Goal: Find specific page/section: Find specific page/section

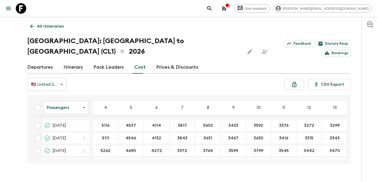
scroll to position [190, 0]
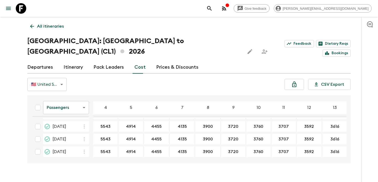
click at [57, 31] on link "All itineraries" at bounding box center [46, 26] width 39 height 10
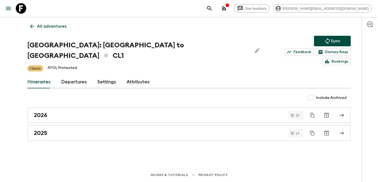
click at [58, 32] on div "All adventures Chile: [GEOGRAPHIC_DATA] to [GEOGRAPHIC_DATA] CL1 Sync Feedback …" at bounding box center [189, 85] width 336 height 136
click at [57, 26] on p "All adventures" at bounding box center [51, 26] width 29 height 6
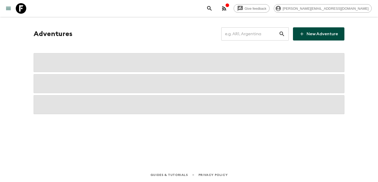
click at [251, 34] on input "text" at bounding box center [249, 33] width 57 height 15
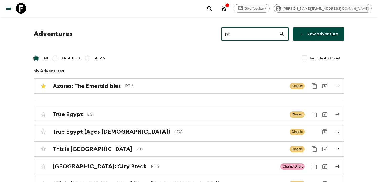
type input "pt1"
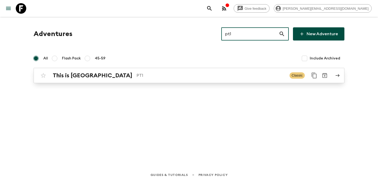
click at [208, 80] on div "This is Portugal PT1 Classic" at bounding box center [178, 75] width 281 height 10
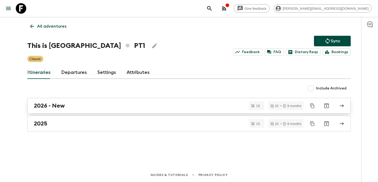
click at [159, 105] on div "2026 - New" at bounding box center [184, 105] width 300 height 7
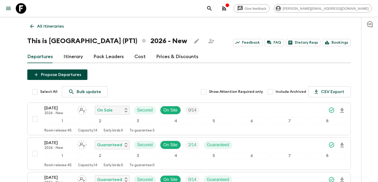
click at [229, 7] on icon "button" at bounding box center [227, 5] width 4 height 4
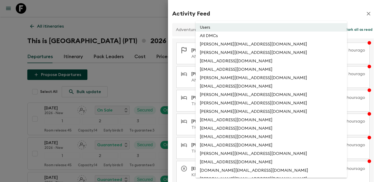
click at [246, 37] on li "All DMCs" at bounding box center [270, 35] width 151 height 8
type input "EXTERNAL_ONLY"
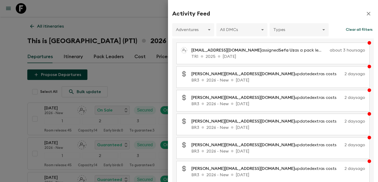
click at [118, 68] on div at bounding box center [189, 91] width 378 height 182
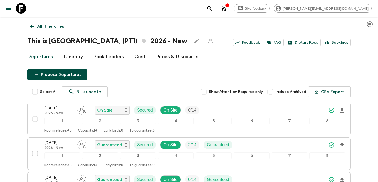
click at [56, 21] on link "All itineraries" at bounding box center [46, 26] width 39 height 10
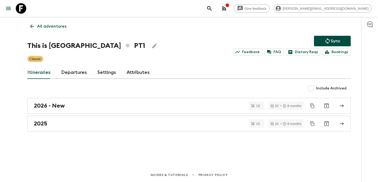
click at [56, 21] on link "All adventures" at bounding box center [48, 26] width 42 height 10
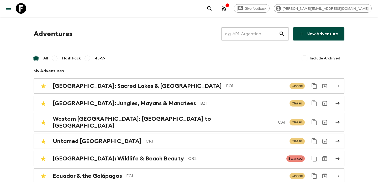
click at [236, 33] on input "text" at bounding box center [249, 33] width 57 height 15
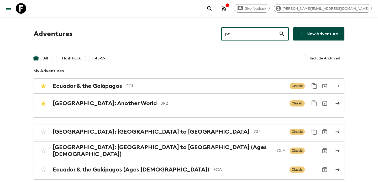
type input "pa1"
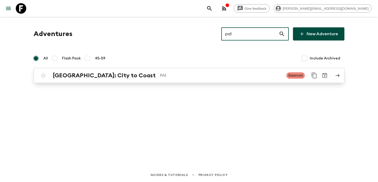
click at [160, 74] on p "PA1" at bounding box center [221, 75] width 122 height 6
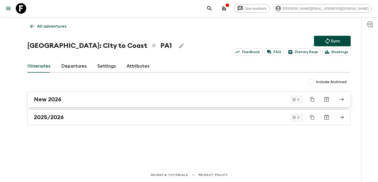
click at [125, 95] on link "New 2026" at bounding box center [188, 99] width 323 height 16
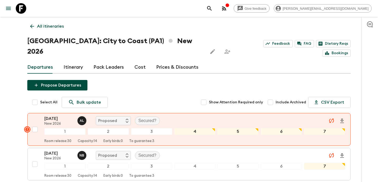
click at [139, 61] on link "Cost" at bounding box center [139, 67] width 11 height 13
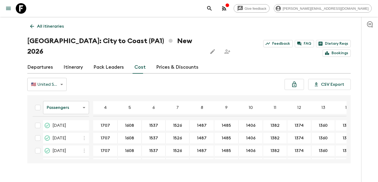
click at [79, 98] on body "Give feedback [PERSON_NAME][EMAIL_ADDRESS][DOMAIN_NAME] All itineraries [GEOGRA…" at bounding box center [189, 96] width 378 height 192
click at [70, 119] on li "Extras" at bounding box center [66, 118] width 46 height 8
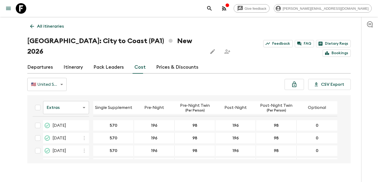
scroll to position [12, 0]
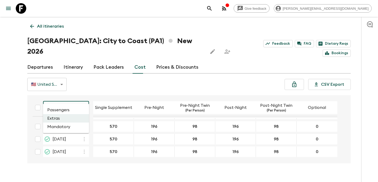
click at [81, 97] on body "Give feedback [PERSON_NAME][EMAIL_ADDRESS][DOMAIN_NAME] All itineraries [GEOGRA…" at bounding box center [189, 96] width 378 height 192
click at [74, 126] on li "Mandatory" at bounding box center [66, 126] width 46 height 8
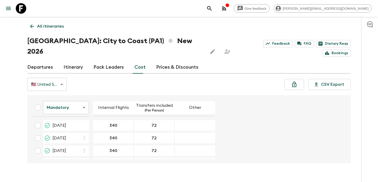
scroll to position [12, 0]
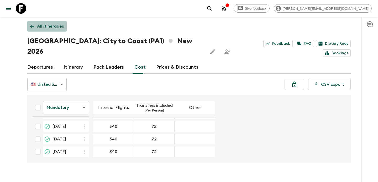
click at [62, 25] on p "All itineraries" at bounding box center [50, 26] width 27 height 6
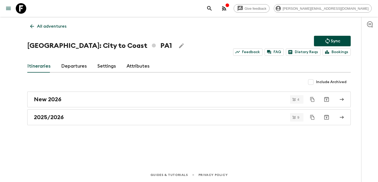
click at [62, 25] on p "All adventures" at bounding box center [51, 26] width 29 height 6
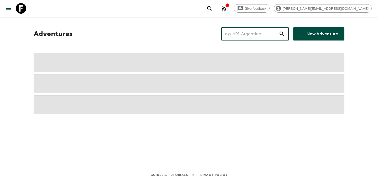
click at [234, 35] on input "text" at bounding box center [249, 33] width 57 height 15
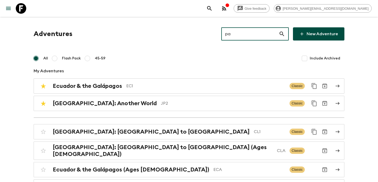
type input "paa"
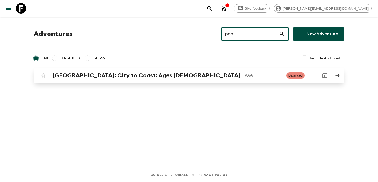
click at [244, 72] on p "PAA" at bounding box center [263, 75] width 38 height 6
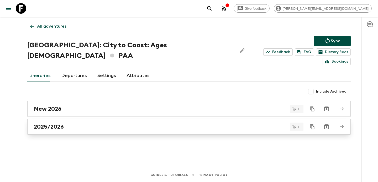
click at [132, 120] on link "2025/2026" at bounding box center [188, 127] width 323 height 16
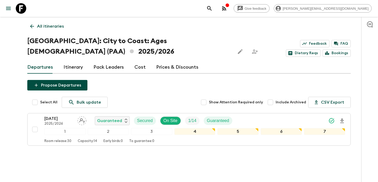
click at [137, 64] on link "Cost" at bounding box center [139, 67] width 11 height 13
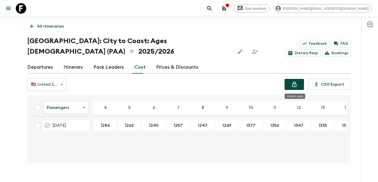
click at [294, 83] on icon "Unlock costs" at bounding box center [294, 84] width 4 height 6
click at [63, 26] on link "All itineraries" at bounding box center [46, 26] width 39 height 10
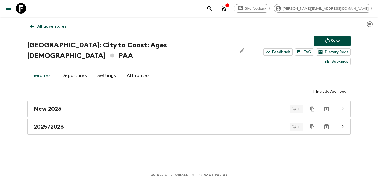
click at [47, 27] on p "All adventures" at bounding box center [51, 26] width 29 height 6
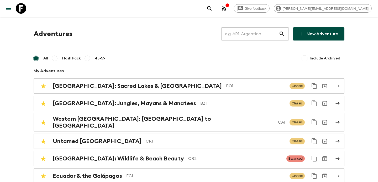
click at [268, 38] on input "text" at bounding box center [249, 33] width 57 height 15
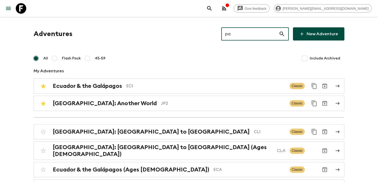
type input "pa1"
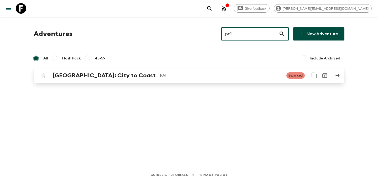
click at [107, 80] on div "[GEOGRAPHIC_DATA]: City to Coast PA1 Balanced" at bounding box center [178, 75] width 281 height 10
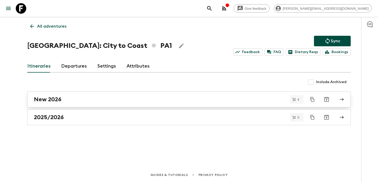
click at [99, 99] on div "New 2026" at bounding box center [184, 99] width 300 height 7
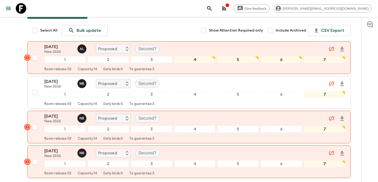
scroll to position [105, 0]
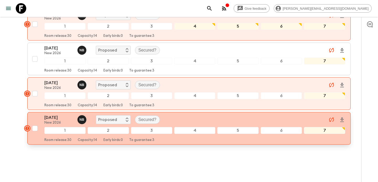
click at [239, 114] on div "[DATE] New 2026 N B Proposed Secured?" at bounding box center [194, 119] width 301 height 10
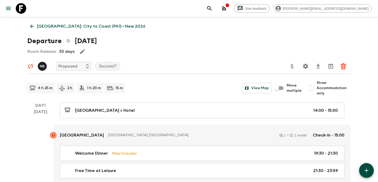
click at [90, 28] on p "[GEOGRAPHIC_DATA]: City to Coast (PA1) • New 2026" at bounding box center [91, 26] width 108 height 6
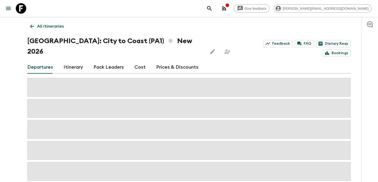
click at [139, 61] on link "Cost" at bounding box center [139, 67] width 11 height 13
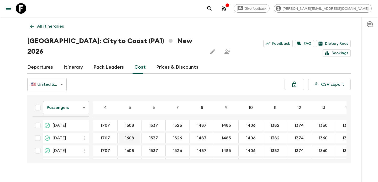
scroll to position [14, 0]
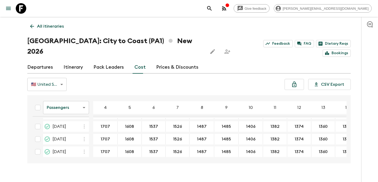
click at [48, 61] on link "Departures" at bounding box center [40, 67] width 26 height 13
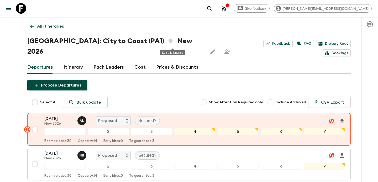
click at [207, 46] on button "Edit this itinerary" at bounding box center [212, 51] width 10 height 10
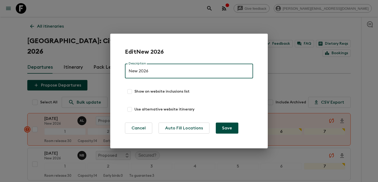
click at [91, 29] on div "Edit New 2026 Description New 2026 Description Show on website inclusions list …" at bounding box center [189, 91] width 378 height 182
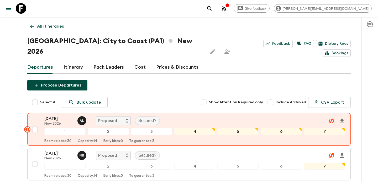
click at [52, 27] on p "All itineraries" at bounding box center [50, 26] width 27 height 6
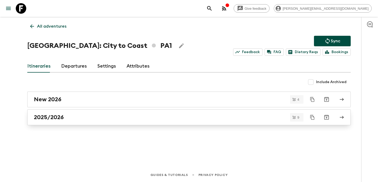
click at [226, 117] on div "2025/2026" at bounding box center [184, 117] width 300 height 7
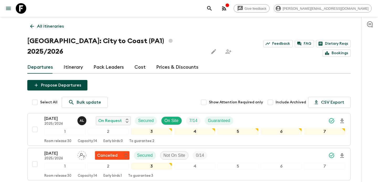
click at [65, 22] on link "All itineraries" at bounding box center [46, 26] width 39 height 10
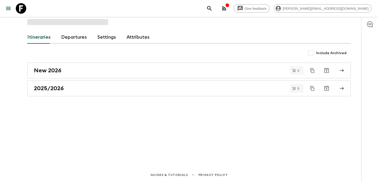
click at [310, 52] on input "Include Archived" at bounding box center [310, 53] width 10 height 10
checkbox input "true"
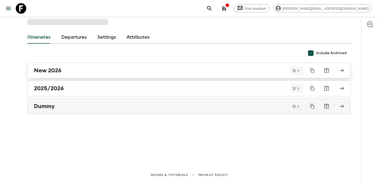
click at [241, 76] on link "New 2026" at bounding box center [188, 70] width 323 height 16
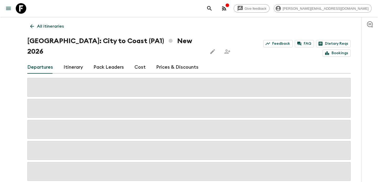
click at [209, 48] on icon "Edit this itinerary" at bounding box center [212, 51] width 6 height 6
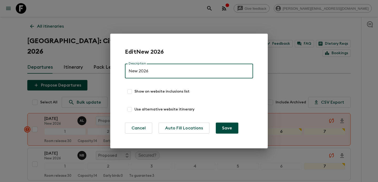
drag, startPoint x: 139, startPoint y: 71, endPoint x: 115, endPoint y: 70, distance: 23.9
click at [115, 70] on div "Edit New 2026 Description New 2026 Description Show on website inclusions list …" at bounding box center [188, 91] width 157 height 114
type input "2026"
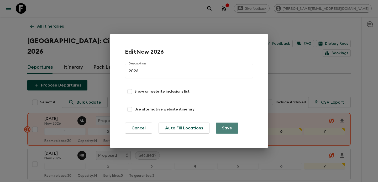
click at [223, 127] on button "Save" at bounding box center [227, 127] width 23 height 11
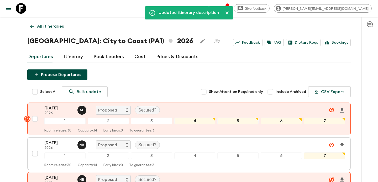
click at [52, 25] on p "All itineraries" at bounding box center [50, 26] width 27 height 6
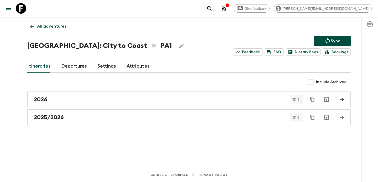
click at [60, 22] on link "All adventures" at bounding box center [48, 26] width 42 height 10
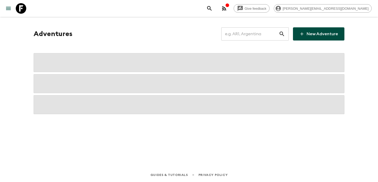
click at [250, 34] on input "text" at bounding box center [249, 33] width 57 height 15
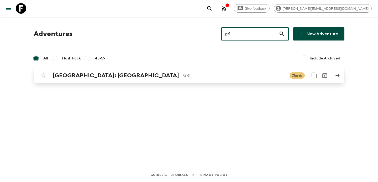
type input "gr1"
click at [183, 75] on p "GR1" at bounding box center [234, 75] width 102 height 6
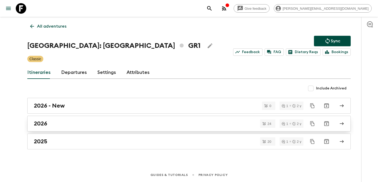
click at [122, 117] on link "2026" at bounding box center [188, 123] width 323 height 16
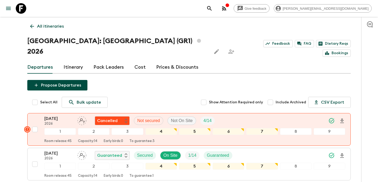
click at [142, 61] on link "Cost" at bounding box center [139, 67] width 11 height 13
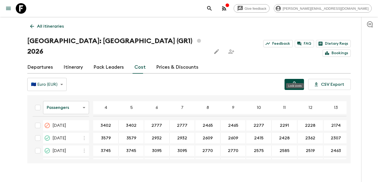
click at [296, 81] on icon "Lock costs" at bounding box center [294, 84] width 4 height 6
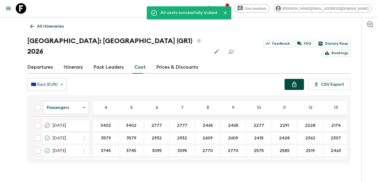
click at [54, 27] on p "All itineraries" at bounding box center [50, 26] width 27 height 6
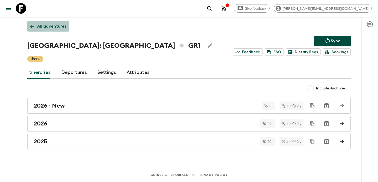
click at [54, 27] on p "All adventures" at bounding box center [51, 26] width 29 height 6
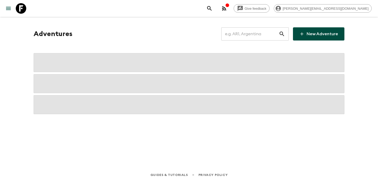
click at [244, 35] on input "text" at bounding box center [249, 33] width 57 height 15
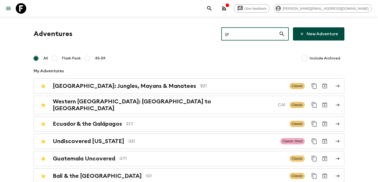
type input "gra"
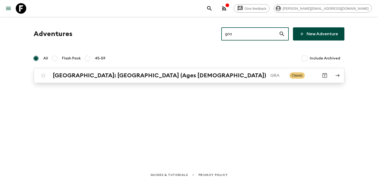
click at [270, 77] on p "GRA" at bounding box center [277, 75] width 15 height 6
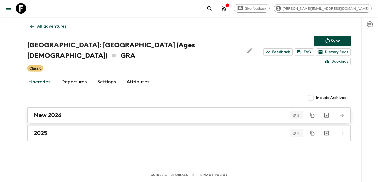
click at [161, 111] on div "New 2026" at bounding box center [184, 114] width 300 height 7
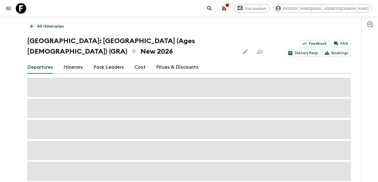
click at [135, 62] on link "Cost" at bounding box center [139, 67] width 11 height 13
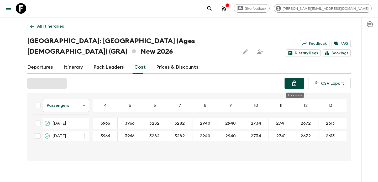
click at [295, 81] on icon "Lock costs" at bounding box center [294, 83] width 6 height 6
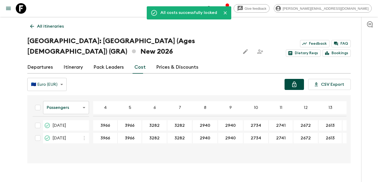
click at [54, 28] on p "All itineraries" at bounding box center [50, 26] width 27 height 6
